Goal: Task Accomplishment & Management: Manage account settings

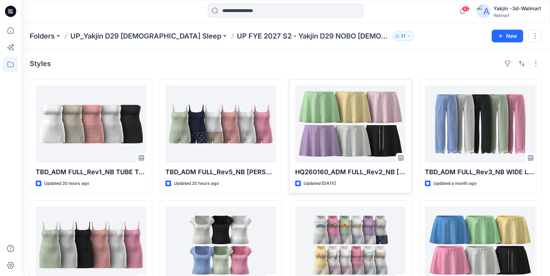
scroll to position [1, 0]
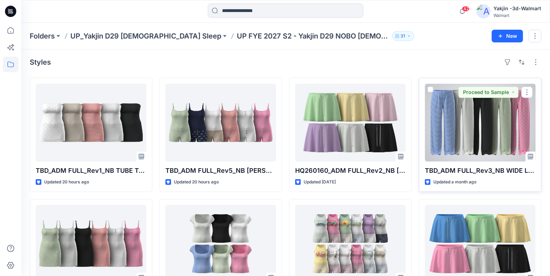
click at [443, 139] on div at bounding box center [480, 123] width 111 height 78
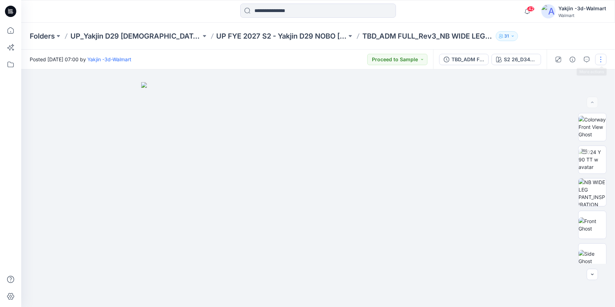
click at [550, 59] on button "button" at bounding box center [600, 59] width 11 height 11
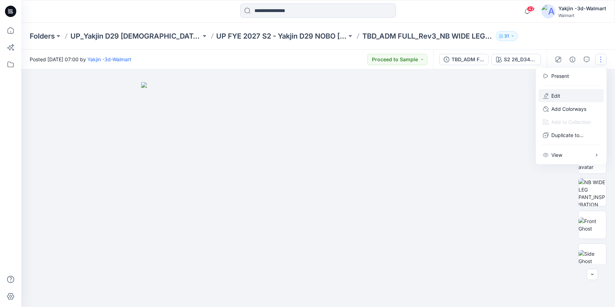
click at [550, 92] on button "Edit" at bounding box center [570, 95] width 65 height 13
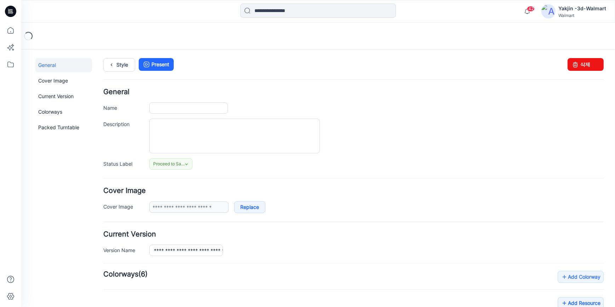
type input "**********"
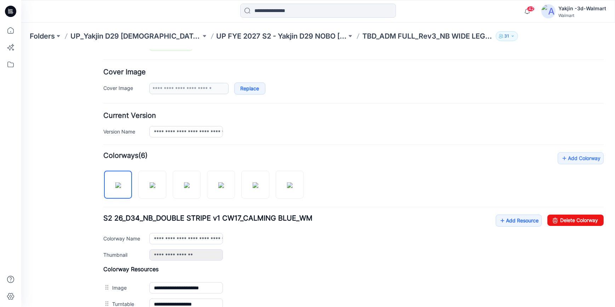
scroll to position [128, 0]
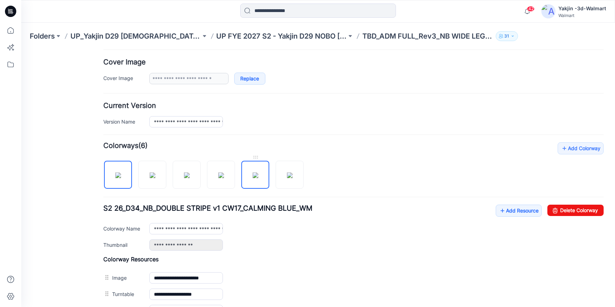
click at [258, 175] on img at bounding box center [256, 175] width 6 height 6
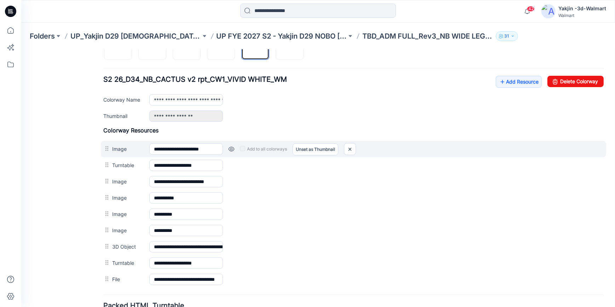
scroll to position [161, 0]
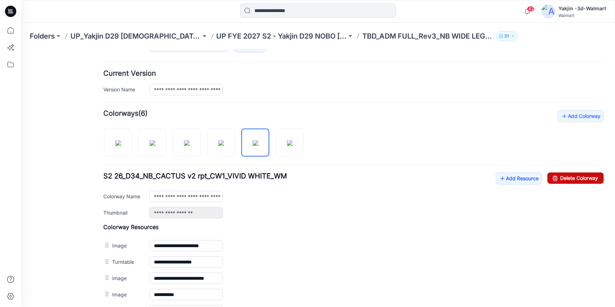
click at [580, 177] on link "Delete Colorway" at bounding box center [575, 177] width 56 height 11
type input "**********"
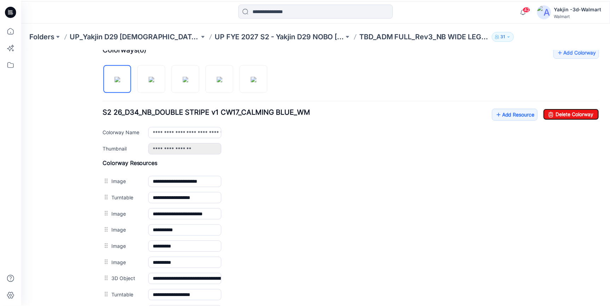
scroll to position [225, 0]
click at [14, 12] on icon at bounding box center [10, 11] width 11 height 11
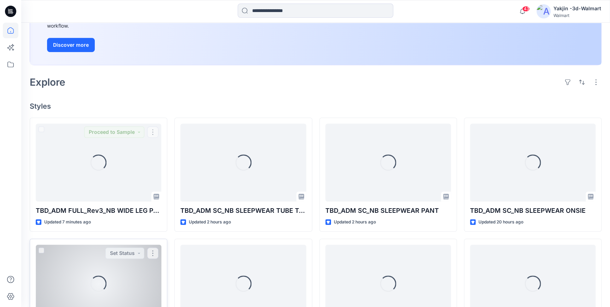
scroll to position [128, 0]
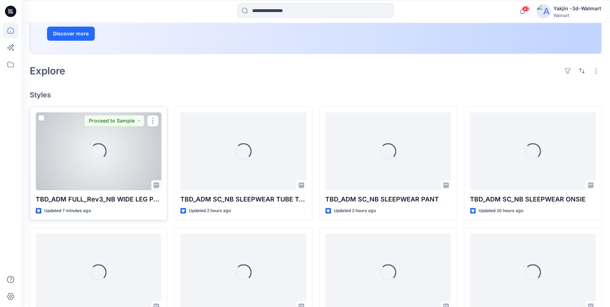
click at [116, 167] on div "Loading..." at bounding box center [99, 151] width 126 height 78
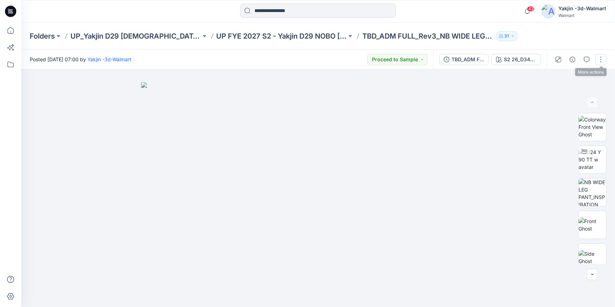
click at [597, 59] on button "button" at bounding box center [600, 59] width 11 height 11
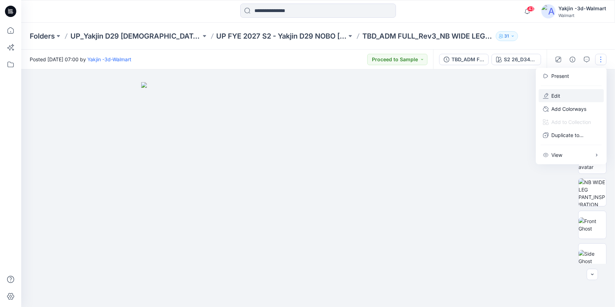
click at [572, 95] on button "Edit" at bounding box center [570, 95] width 65 height 13
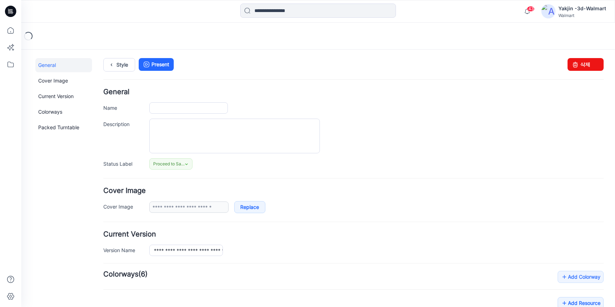
type input "**********"
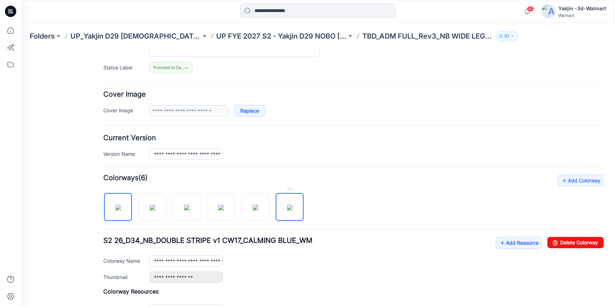
click at [292, 210] on img at bounding box center [290, 207] width 6 height 6
type input "**********"
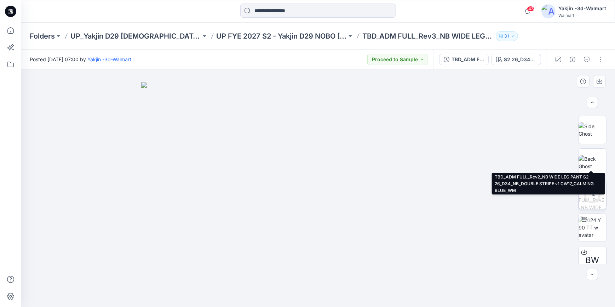
scroll to position [170, 0]
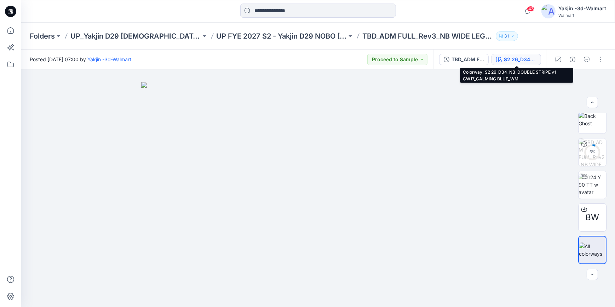
click at [509, 63] on div "S2 26_D34_NB_DOUBLE STRIPE v1 CW17_CALMING BLUE_WM" at bounding box center [520, 60] width 33 height 8
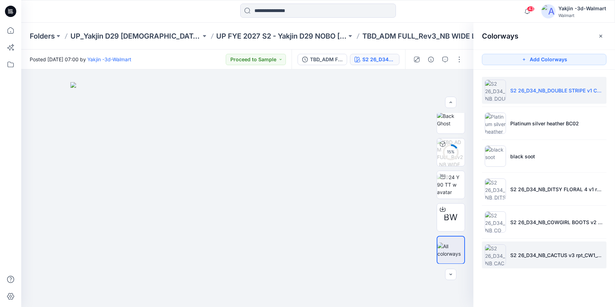
click at [527, 256] on p "S2 26_D34_NB_CACTUS v3 rpt_CW1_VIVID WHITE_WM" at bounding box center [556, 254] width 93 height 7
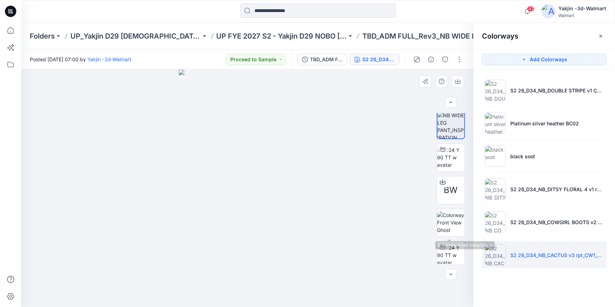
scroll to position [0, 0]
click at [456, 166] on img at bounding box center [451, 159] width 28 height 22
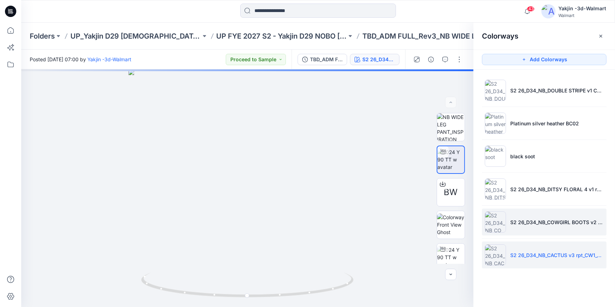
click at [534, 217] on li "S2 26_D34_NB_COWGIRL BOOTS v2 rpt_CW1_ROSY PETAL_WM" at bounding box center [544, 221] width 124 height 27
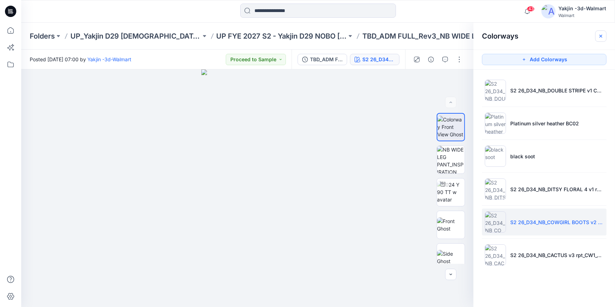
click at [598, 37] on icon "button" at bounding box center [601, 36] width 6 height 6
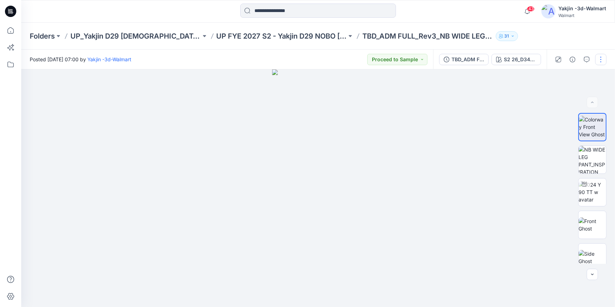
click at [600, 60] on button "button" at bounding box center [600, 59] width 11 height 11
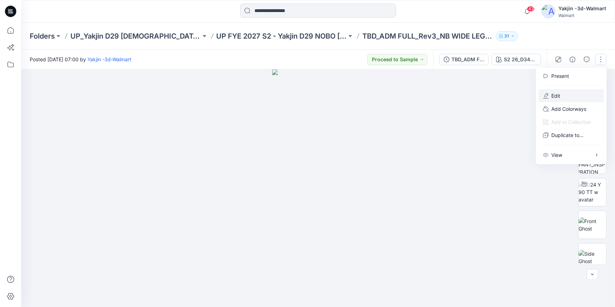
click at [574, 94] on button "Edit" at bounding box center [570, 95] width 65 height 13
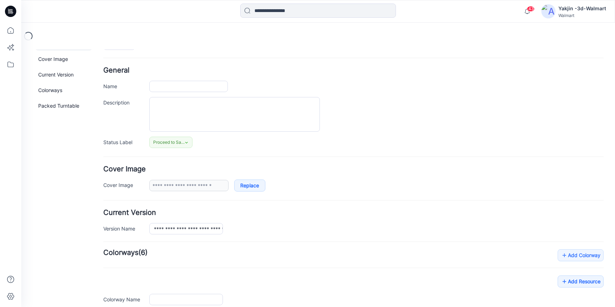
type input "**********"
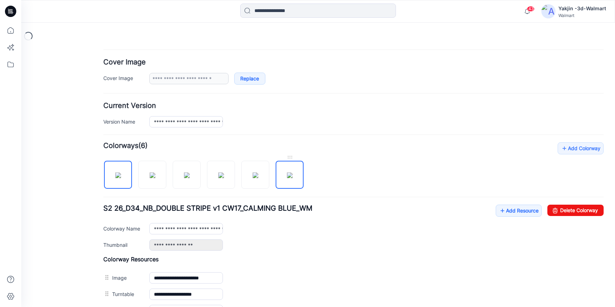
click at [287, 178] on img at bounding box center [290, 175] width 6 height 6
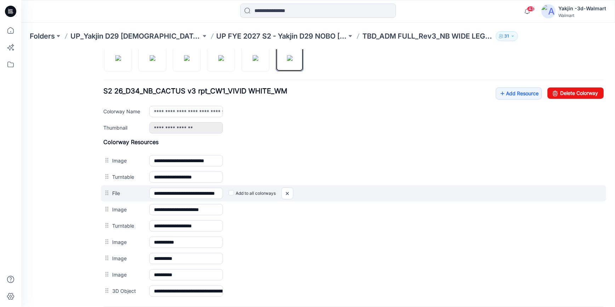
scroll to position [257, 0]
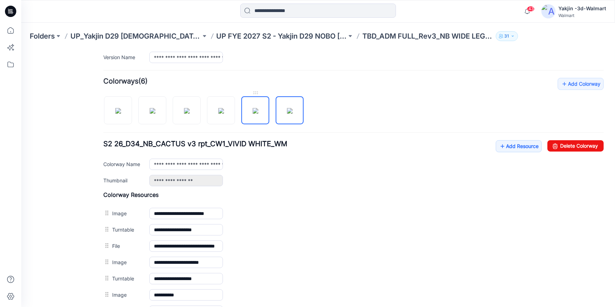
click at [254, 113] on img at bounding box center [256, 111] width 6 height 6
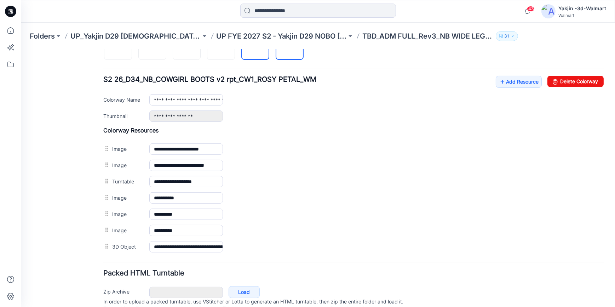
click at [291, 49] on img at bounding box center [290, 46] width 6 height 6
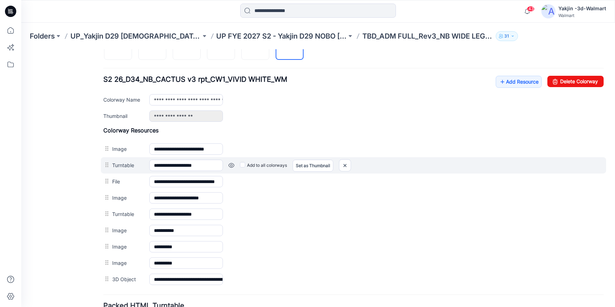
click at [21, 49] on link at bounding box center [21, 49] width 0 height 0
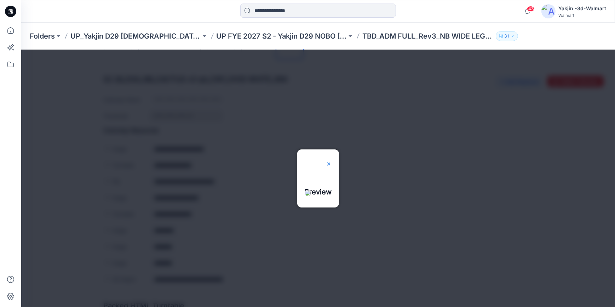
click at [331, 161] on img at bounding box center [329, 164] width 6 height 6
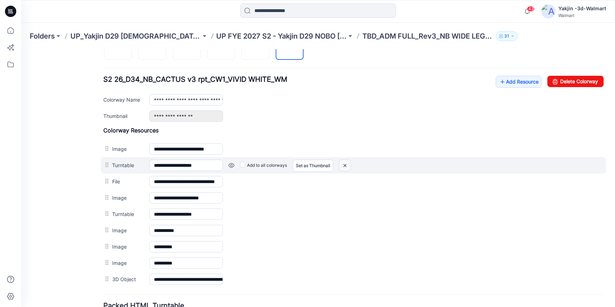
drag, startPoint x: 346, startPoint y: 165, endPoint x: 361, endPoint y: 80, distance: 85.9
click at [21, 49] on img at bounding box center [21, 49] width 0 height 0
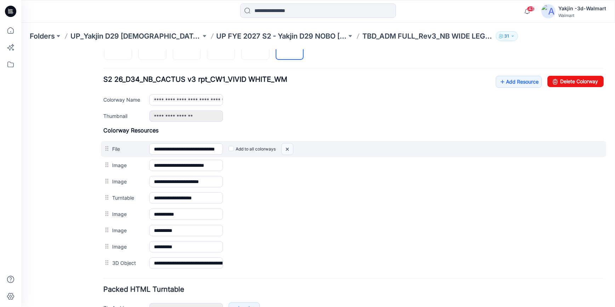
click at [286, 147] on img at bounding box center [287, 149] width 11 height 12
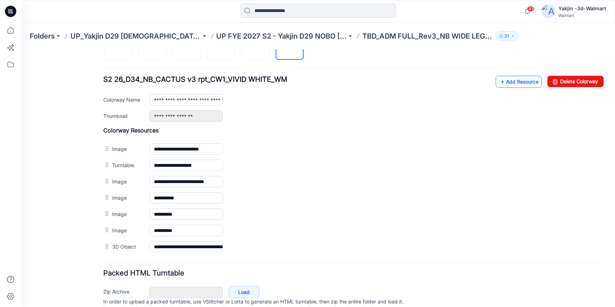
click at [506, 83] on link "Add Resource" at bounding box center [518, 81] width 46 height 12
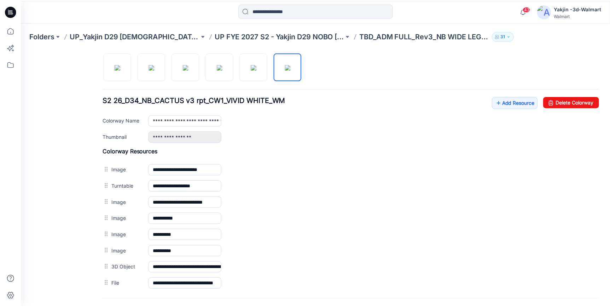
scroll to position [225, 0]
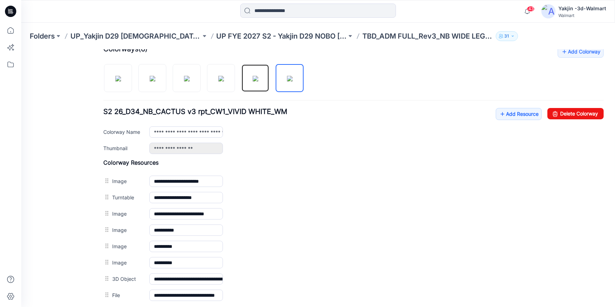
drag, startPoint x: 255, startPoint y: 84, endPoint x: 268, endPoint y: 138, distance: 55.3
click at [255, 81] on img at bounding box center [256, 78] width 6 height 6
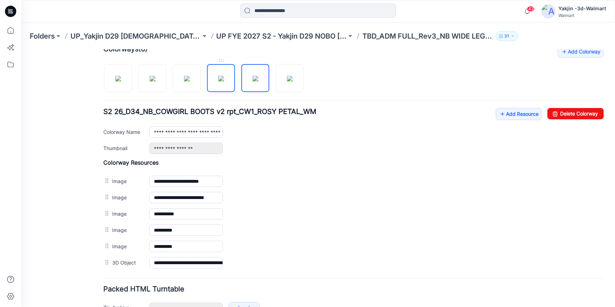
click at [224, 81] on img at bounding box center [221, 78] width 6 height 6
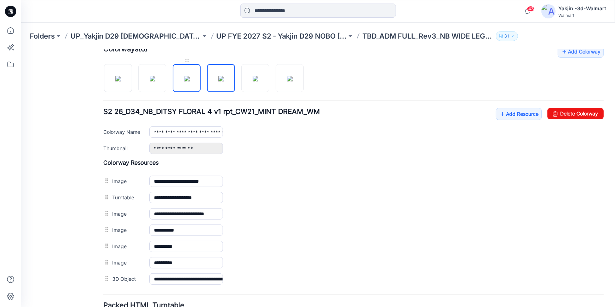
click at [186, 81] on img at bounding box center [187, 78] width 6 height 6
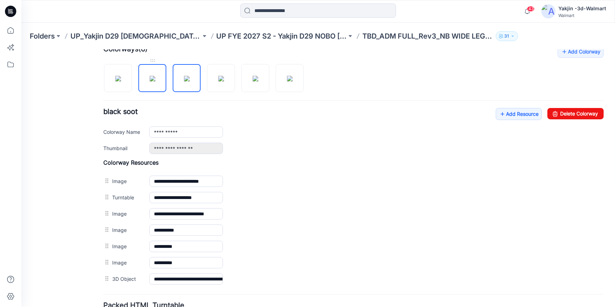
click at [151, 81] on img at bounding box center [153, 78] width 6 height 6
click at [121, 81] on img at bounding box center [118, 78] width 6 height 6
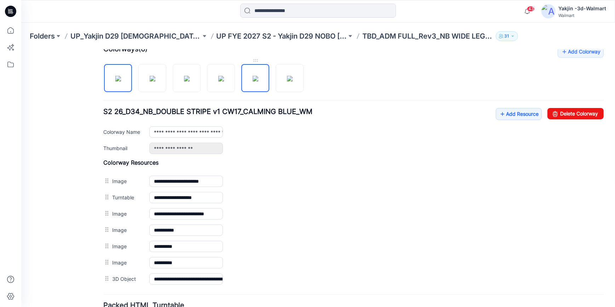
click at [253, 81] on img at bounding box center [256, 78] width 6 height 6
type input "**********"
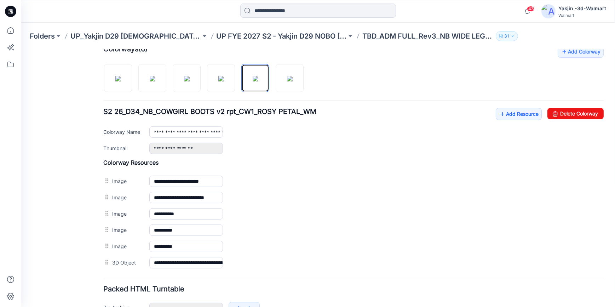
click at [9, 11] on icon at bounding box center [10, 11] width 11 height 11
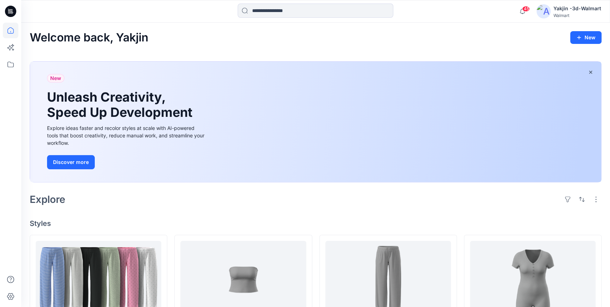
click at [269, 202] on div "Explore" at bounding box center [316, 199] width 572 height 17
click at [127, 219] on h4 "Styles" at bounding box center [316, 223] width 572 height 8
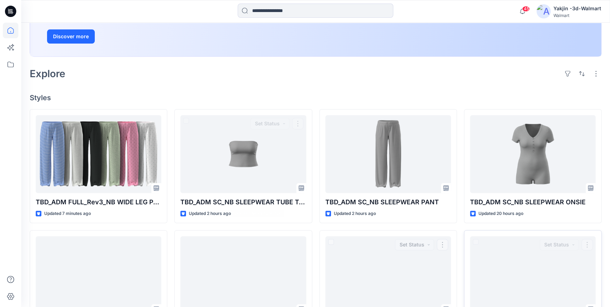
scroll to position [161, 0]
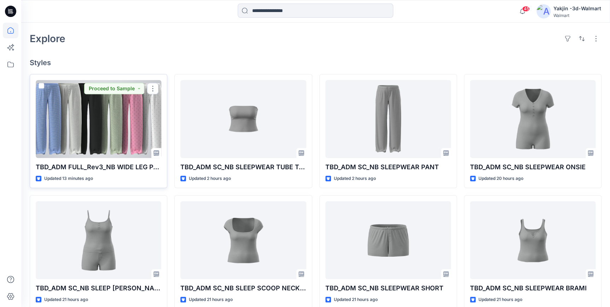
click at [87, 137] on div at bounding box center [99, 119] width 126 height 78
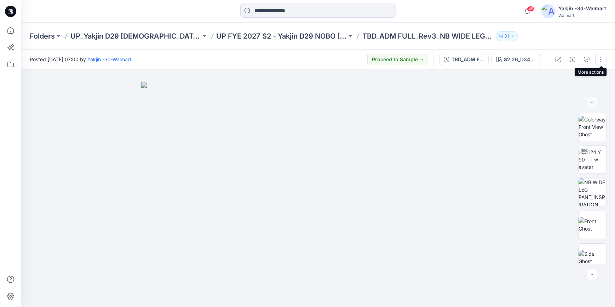
click at [602, 60] on button "button" at bounding box center [600, 59] width 11 height 11
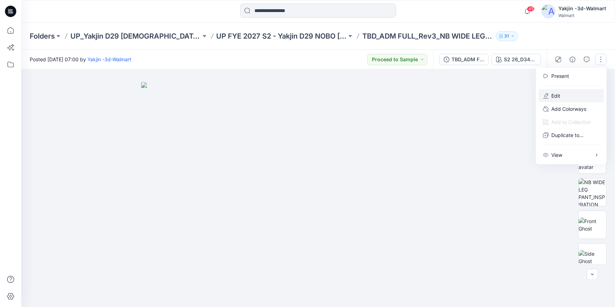
click at [569, 95] on button "Edit" at bounding box center [570, 95] width 65 height 13
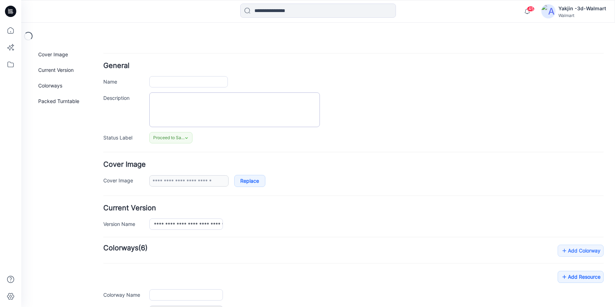
type input "**********"
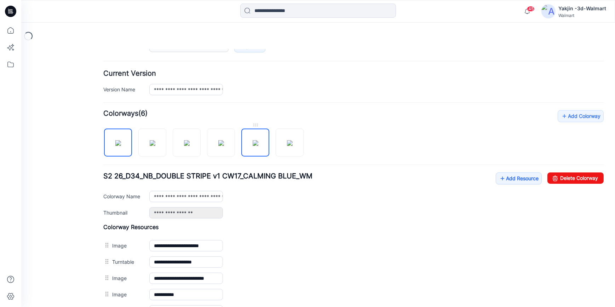
click at [258, 145] on img at bounding box center [256, 143] width 6 height 6
type input "**********"
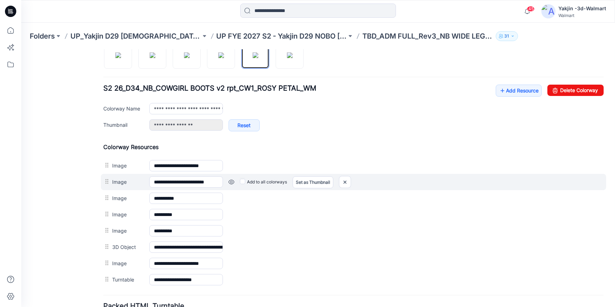
scroll to position [257, 0]
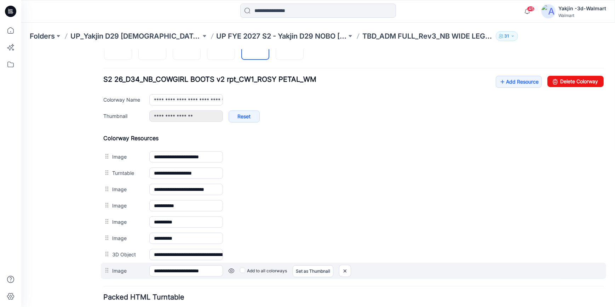
click at [21, 49] on link at bounding box center [21, 49] width 0 height 0
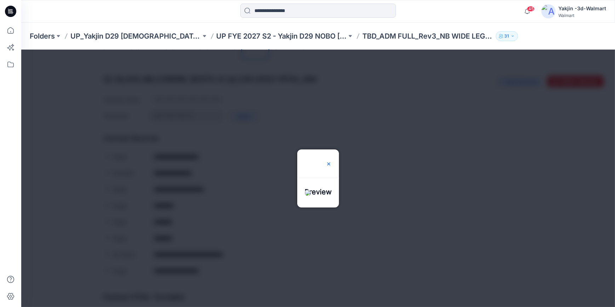
click at [331, 161] on img at bounding box center [329, 164] width 6 height 6
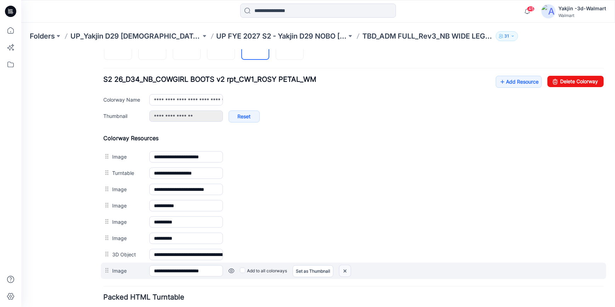
click at [21, 49] on img at bounding box center [21, 49] width 0 height 0
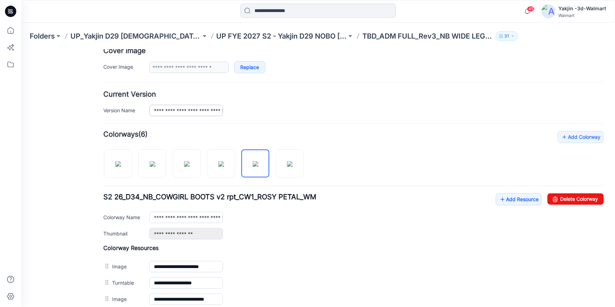
scroll to position [128, 0]
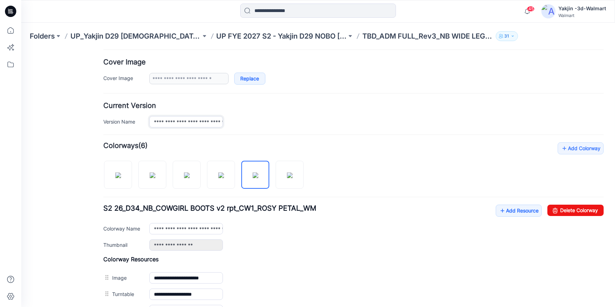
click at [204, 120] on input "**********" at bounding box center [186, 121] width 74 height 11
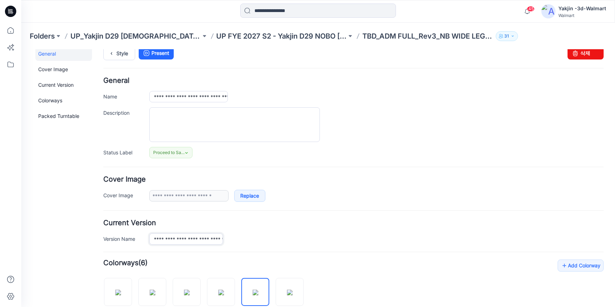
scroll to position [0, 0]
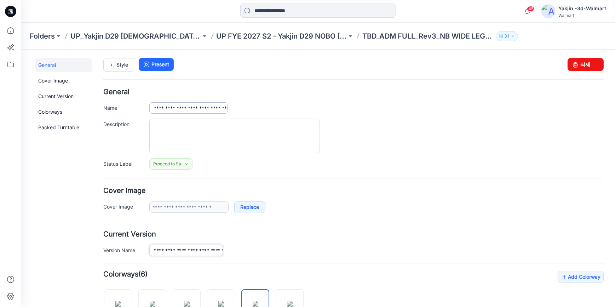
type input "**********"
click at [204, 108] on input "**********" at bounding box center [188, 107] width 79 height 11
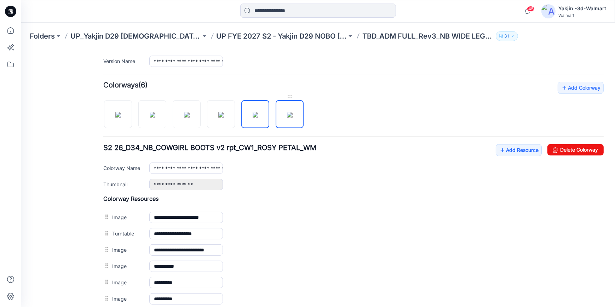
type input "**********"
click at [292, 113] on img at bounding box center [290, 114] width 6 height 6
type input "**********"
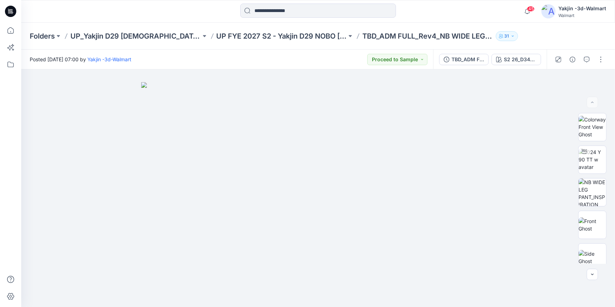
click at [11, 12] on icon at bounding box center [12, 12] width 2 height 0
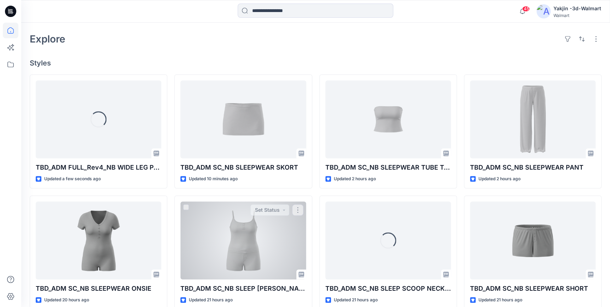
scroll to position [161, 0]
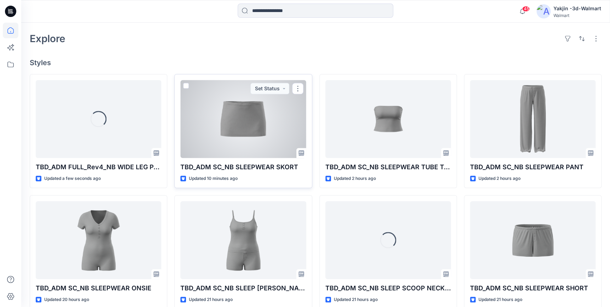
click at [250, 134] on div at bounding box center [243, 119] width 126 height 78
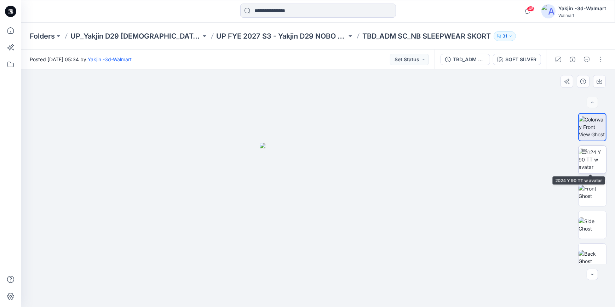
click at [600, 162] on img at bounding box center [592, 159] width 28 height 22
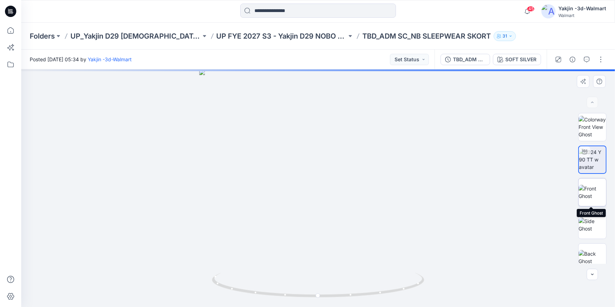
click at [590, 198] on img at bounding box center [592, 192] width 28 height 15
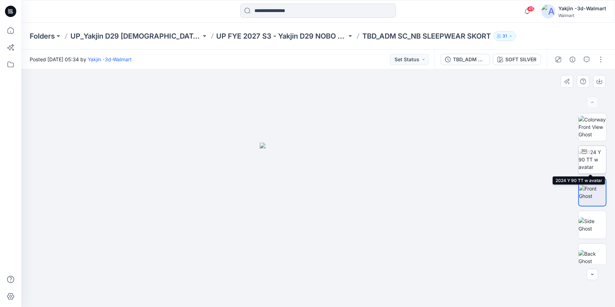
click at [589, 165] on img at bounding box center [592, 159] width 28 height 22
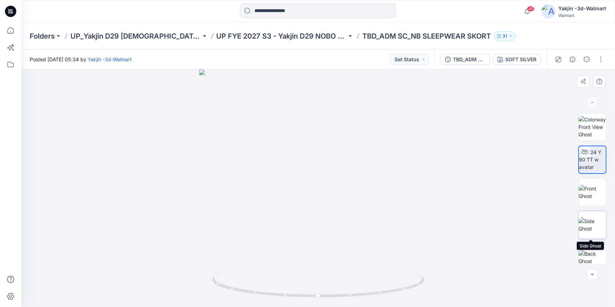
click at [598, 219] on img at bounding box center [592, 224] width 28 height 15
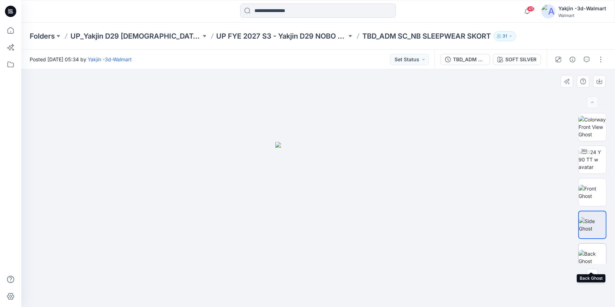
click at [597, 251] on img at bounding box center [592, 257] width 28 height 15
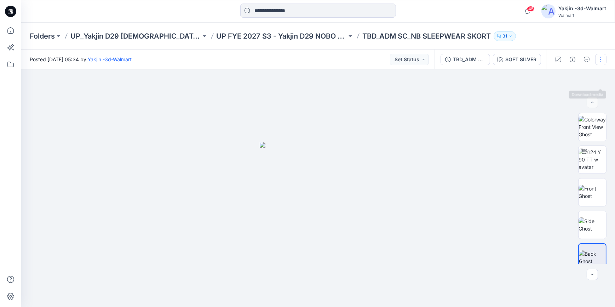
click at [602, 64] on button "button" at bounding box center [600, 59] width 11 height 11
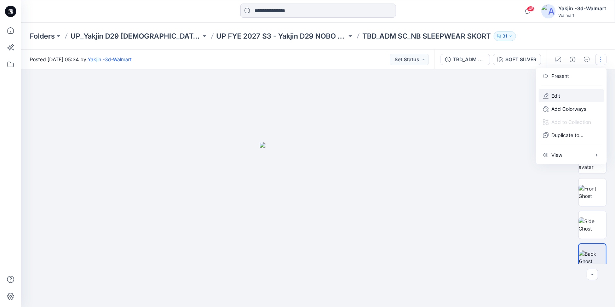
click at [576, 97] on button "Edit" at bounding box center [570, 95] width 65 height 13
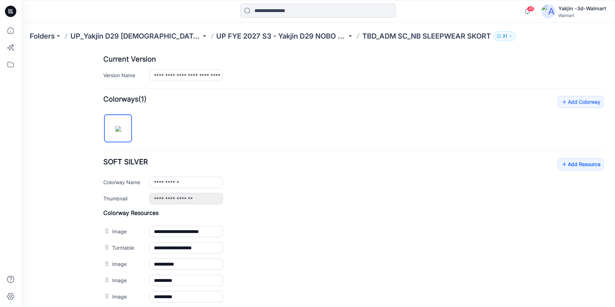
scroll to position [225, 0]
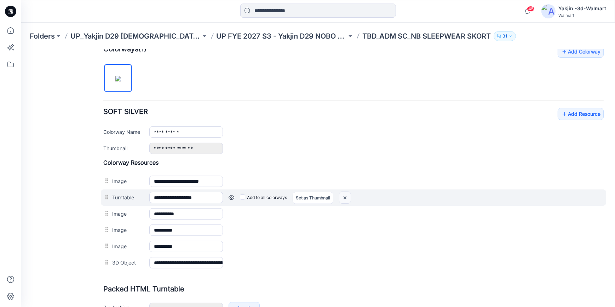
click at [21, 49] on img at bounding box center [21, 49] width 0 height 0
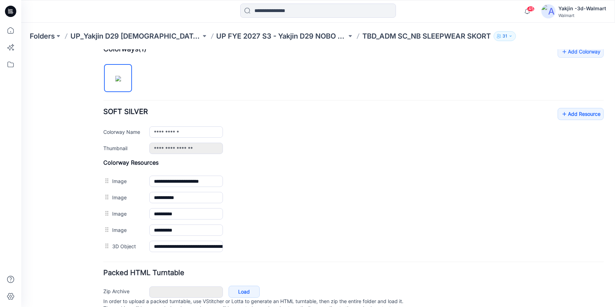
click at [21, 49] on img at bounding box center [21, 49] width 0 height 0
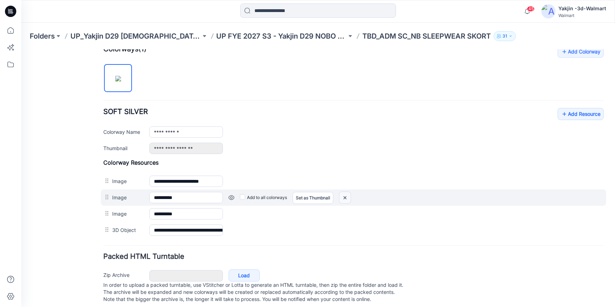
click at [21, 49] on img at bounding box center [21, 49] width 0 height 0
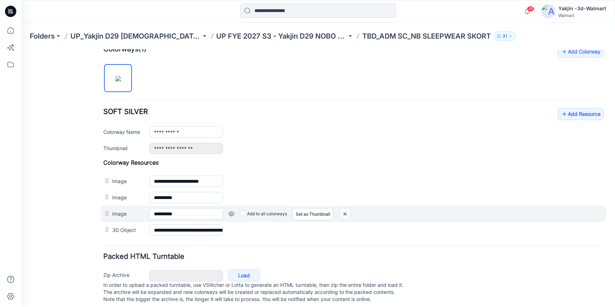
scroll to position [220, 0]
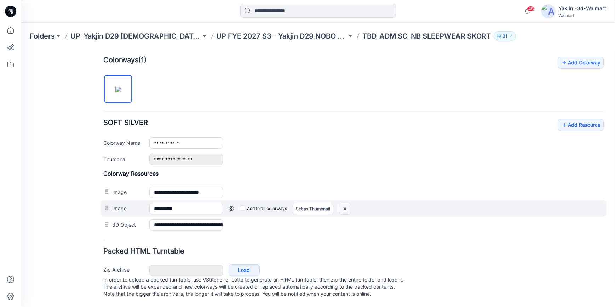
click at [21, 49] on img at bounding box center [21, 49] width 0 height 0
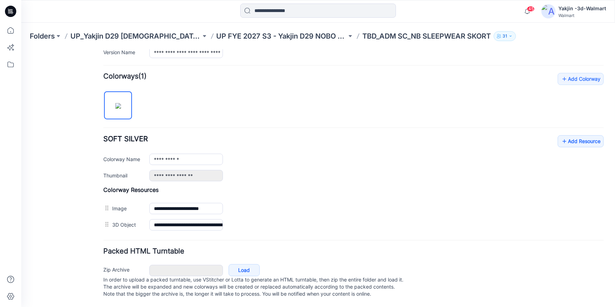
scroll to position [204, 0]
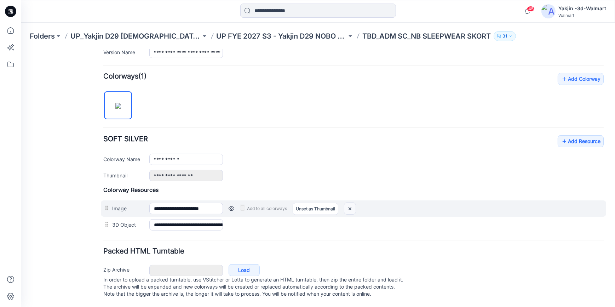
click at [351, 202] on img at bounding box center [349, 208] width 11 height 12
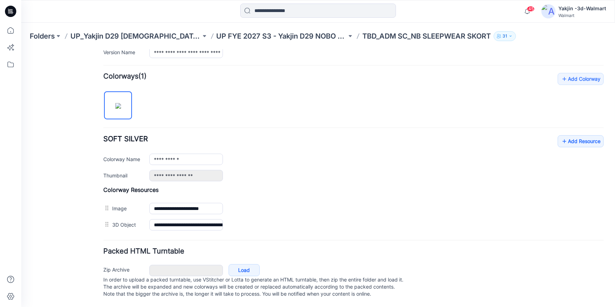
scroll to position [188, 0]
